Goal: Find specific page/section: Find specific page/section

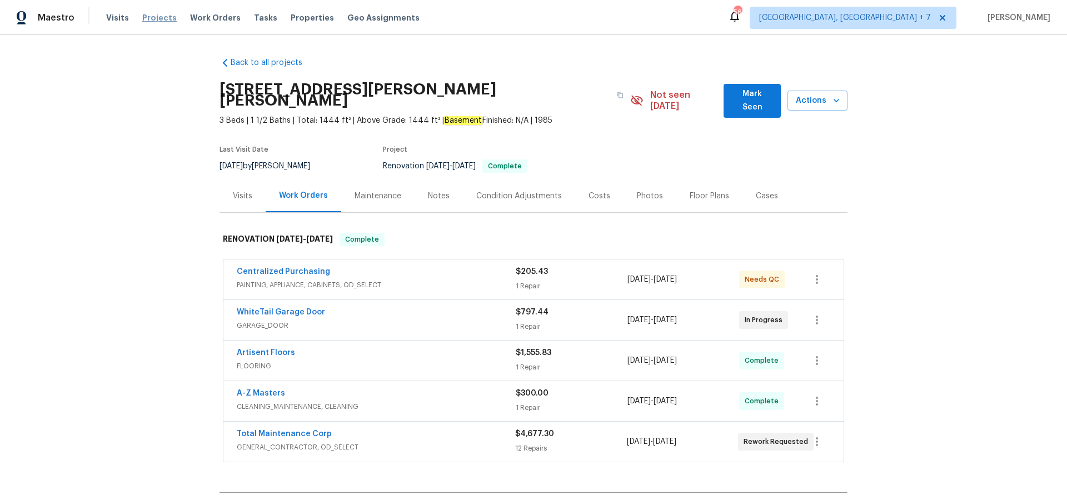
click at [154, 17] on span "Projects" at bounding box center [159, 17] width 34 height 11
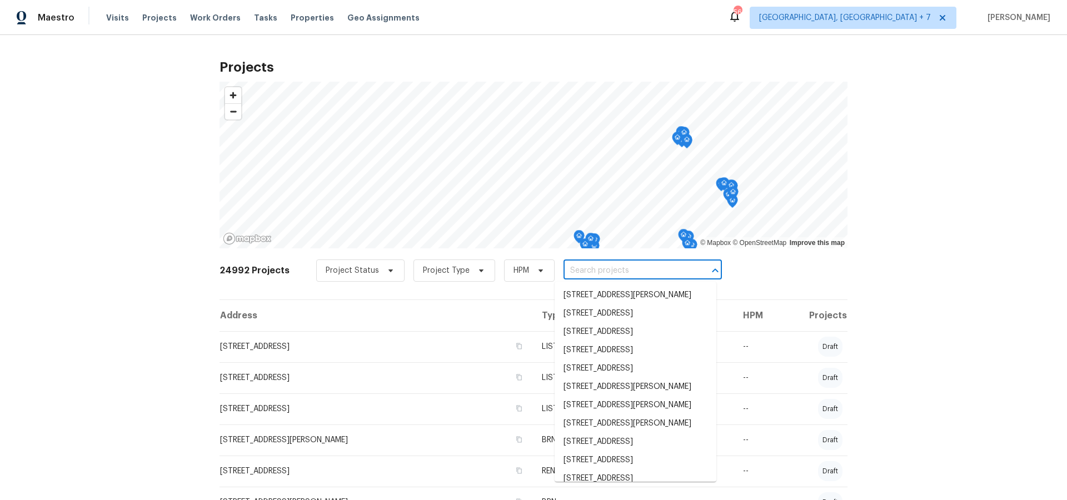
click at [597, 274] on input "text" at bounding box center [626, 270] width 127 height 17
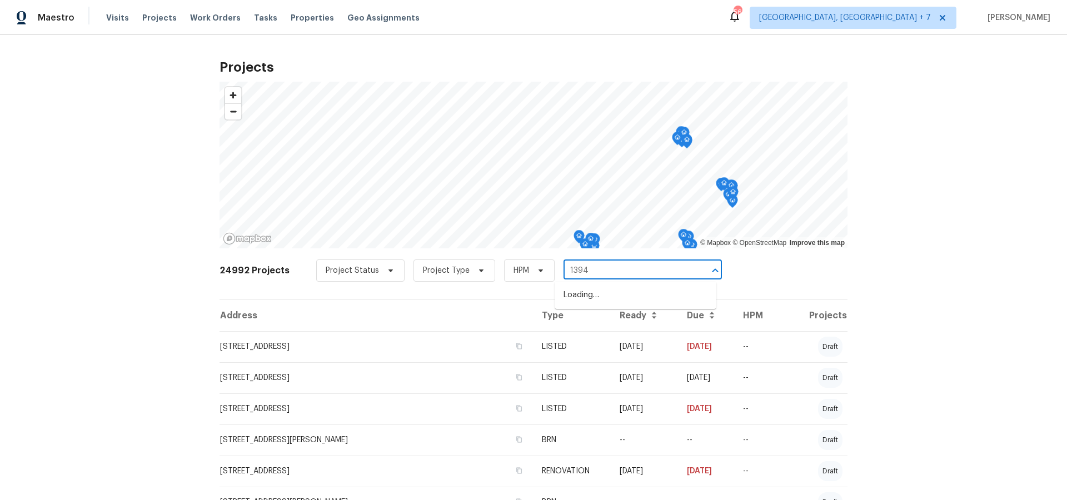
type input "13947"
click at [607, 302] on li "[STREET_ADDRESS]" at bounding box center [636, 295] width 162 height 18
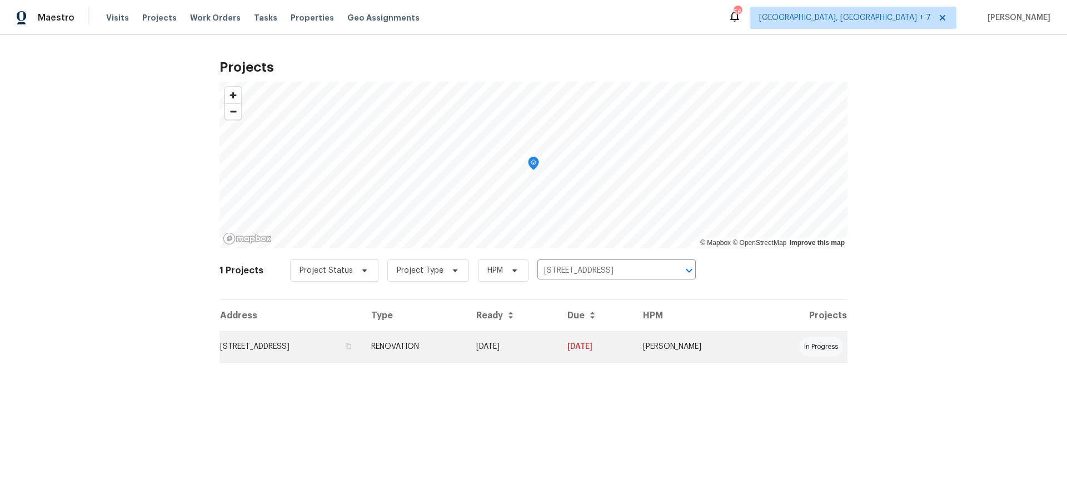
click at [302, 348] on td "[STREET_ADDRESS]" at bounding box center [290, 346] width 143 height 31
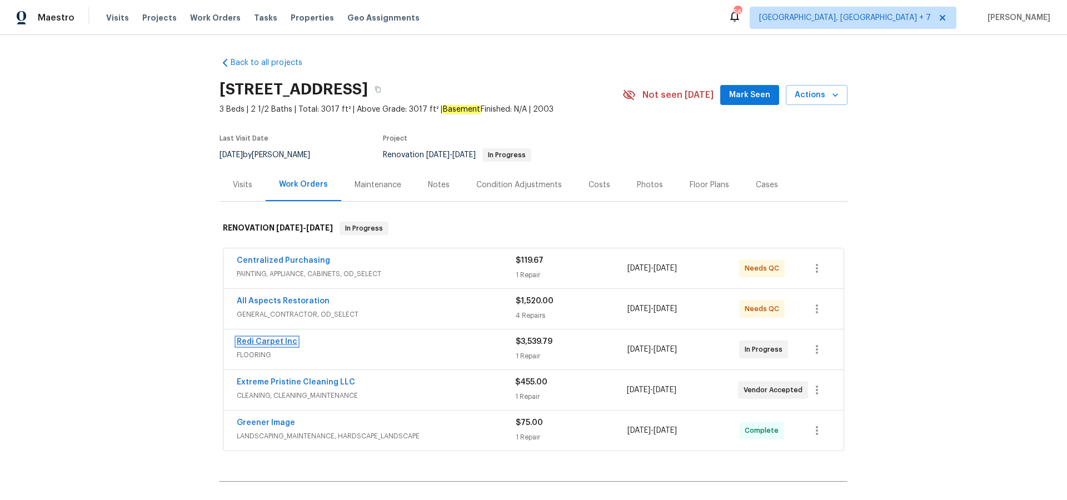
click at [272, 341] on link "Redi Carpet Inc" at bounding box center [267, 342] width 61 height 8
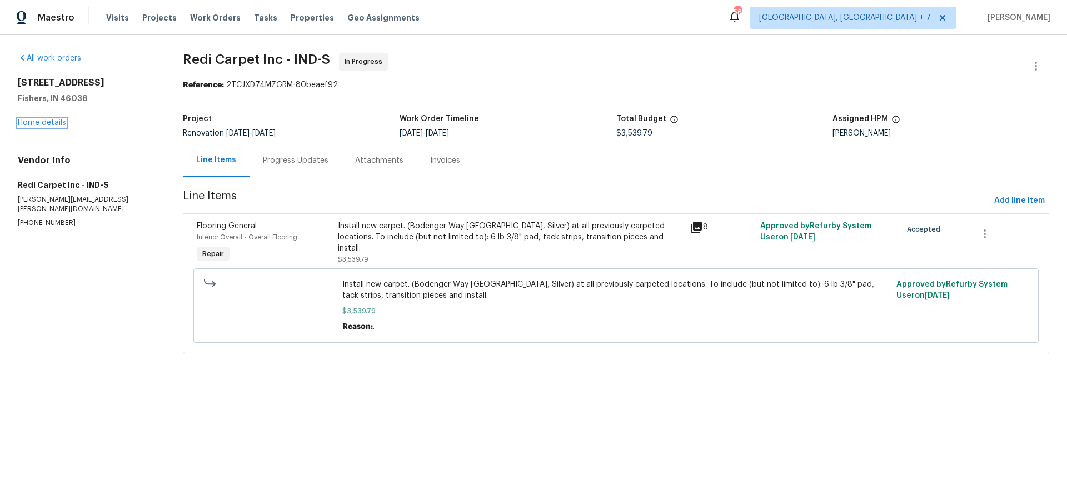
click at [34, 123] on link "Home details" at bounding box center [42, 123] width 48 height 8
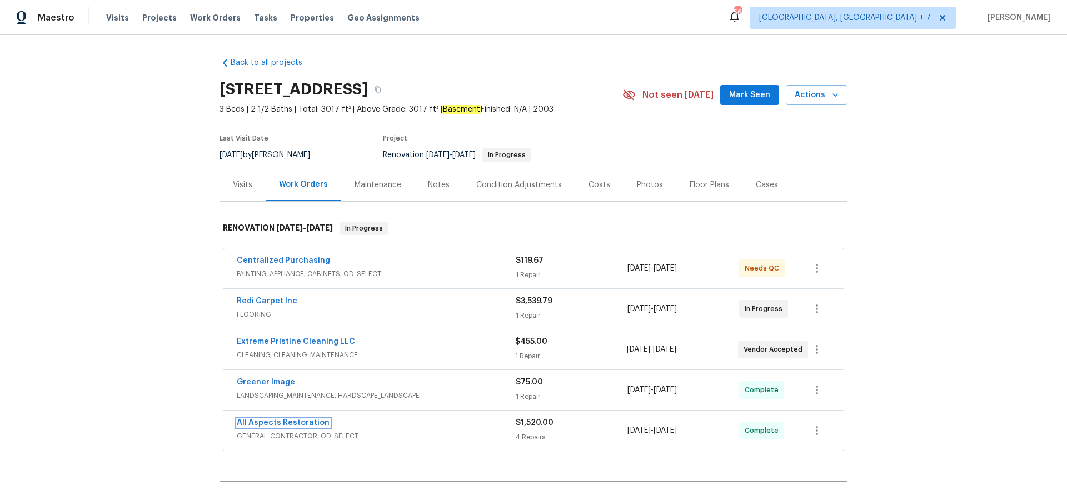
click at [278, 422] on link "All Aspects Restoration" at bounding box center [283, 423] width 93 height 8
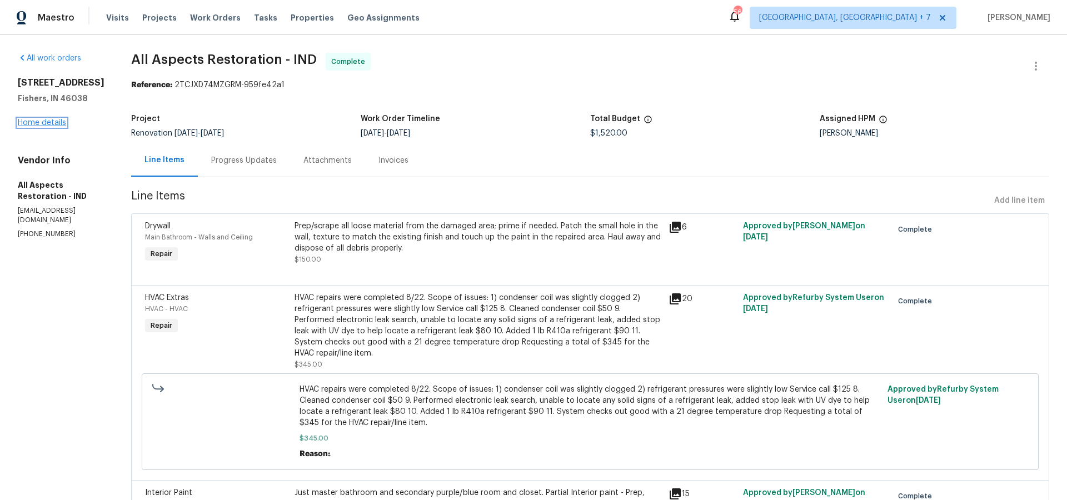
click at [55, 127] on link "Home details" at bounding box center [42, 123] width 48 height 8
